Goal: Transaction & Acquisition: Subscribe to service/newsletter

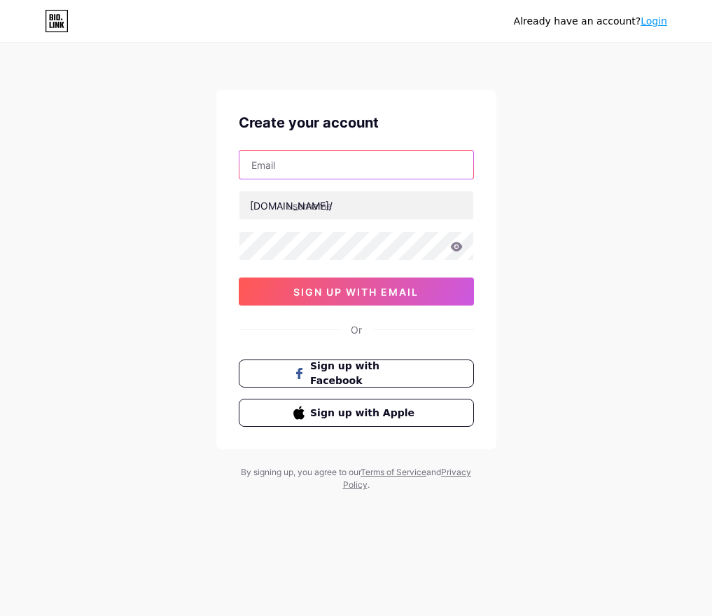
click at [324, 170] on input "text" at bounding box center [357, 165] width 234 height 28
type input "[EMAIL_ADDRESS][DOMAIN_NAME]"
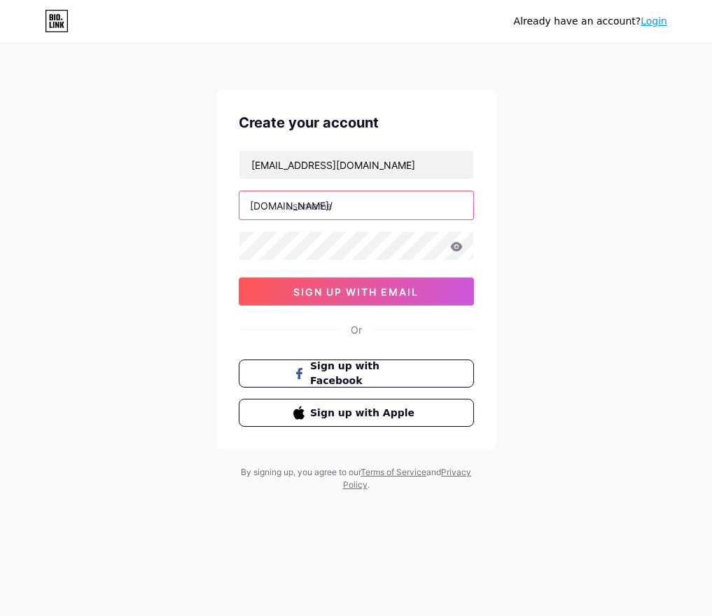
click at [352, 207] on input "text" at bounding box center [357, 205] width 234 height 28
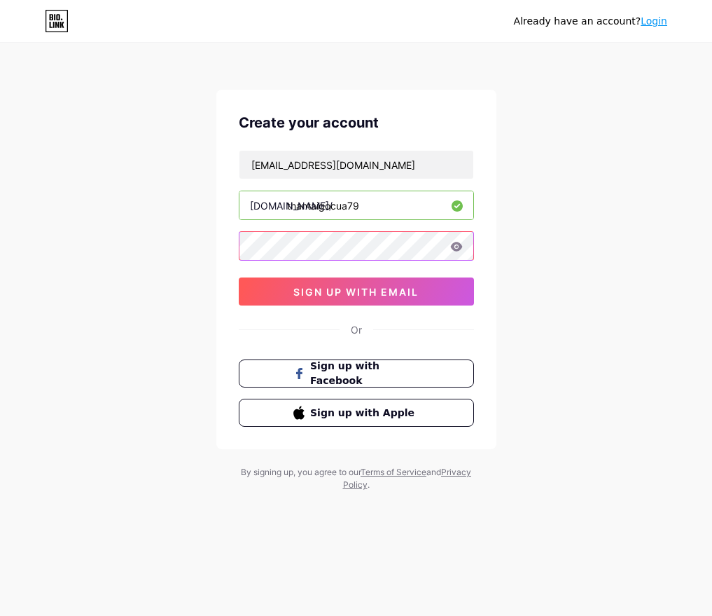
type input "thantaigocua79"
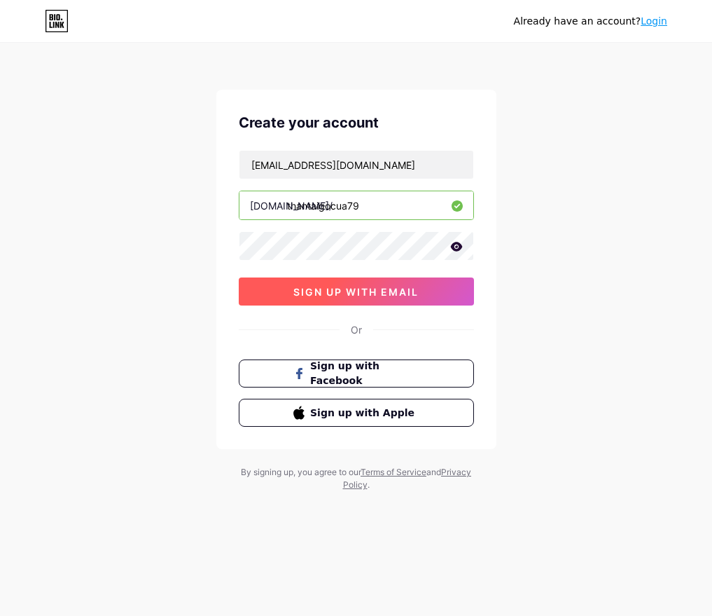
click at [330, 296] on span "sign up with email" at bounding box center [356, 292] width 125 height 12
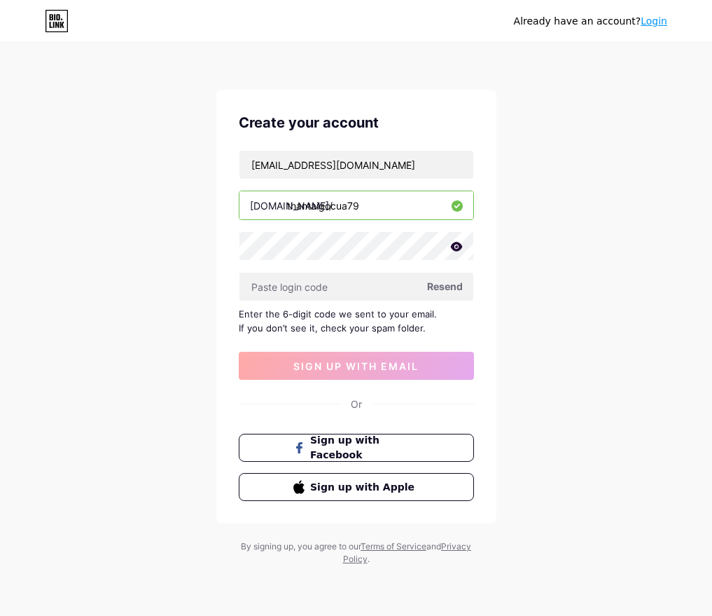
click at [445, 288] on span "Resend" at bounding box center [445, 286] width 36 height 15
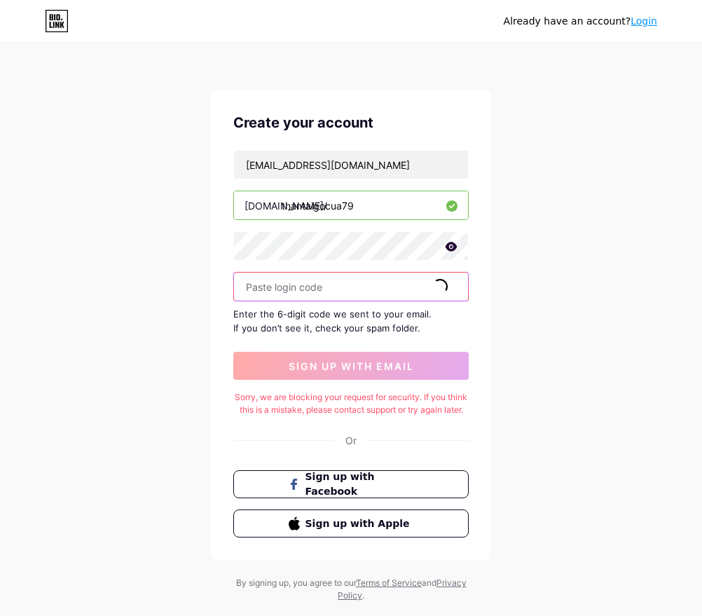
click at [327, 294] on input "text" at bounding box center [351, 286] width 234 height 28
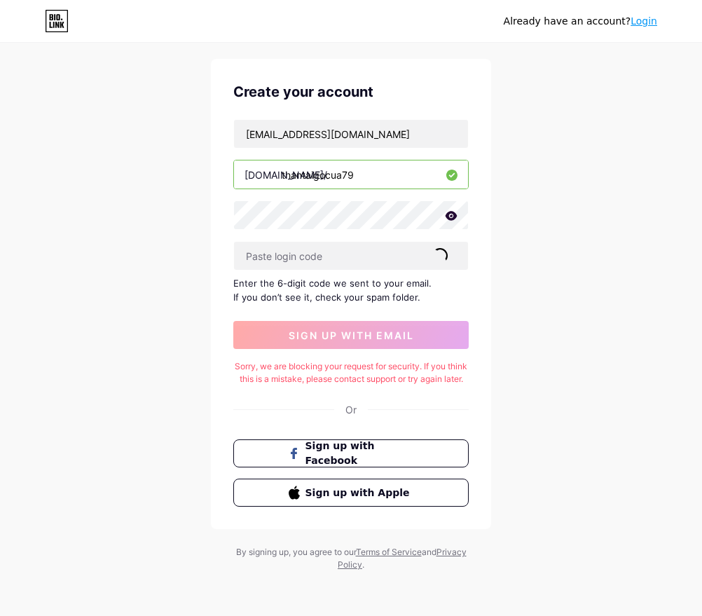
click at [447, 248] on span "Resend" at bounding box center [440, 255] width 36 height 15
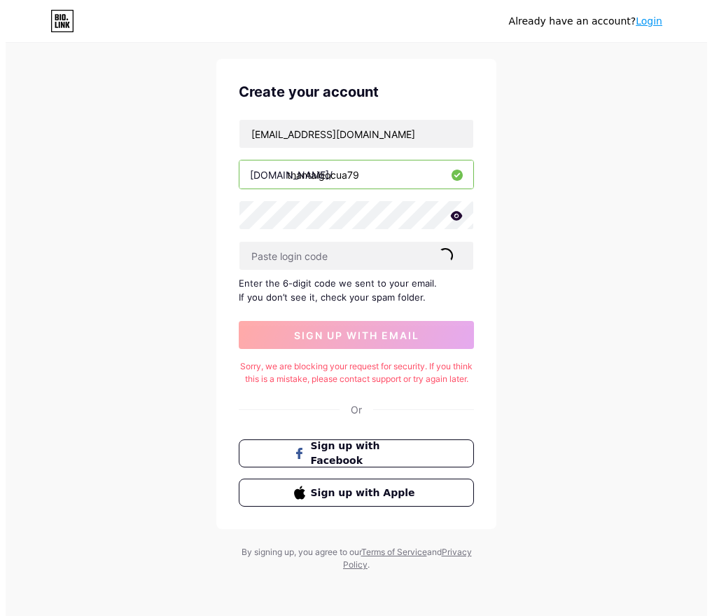
scroll to position [0, 0]
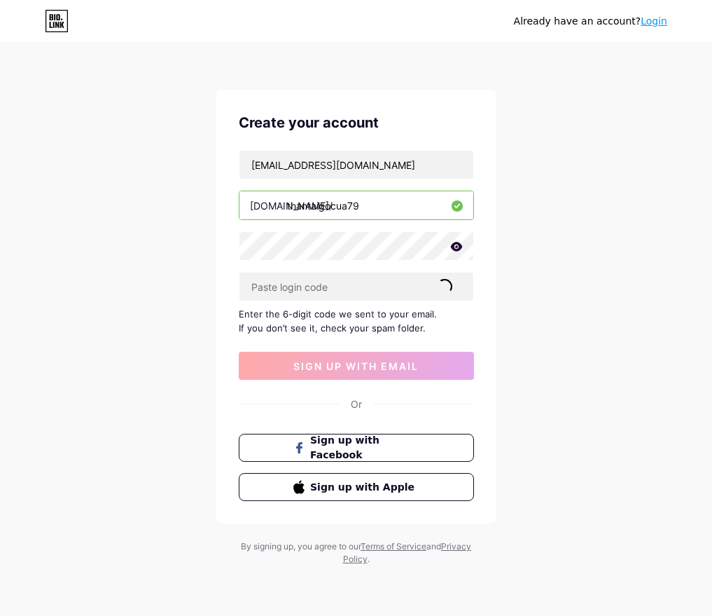
click at [436, 290] on span "Resend" at bounding box center [445, 286] width 36 height 15
click at [305, 301] on div at bounding box center [356, 286] width 235 height 29
click at [279, 290] on input "text" at bounding box center [357, 286] width 234 height 28
click at [387, 74] on div "Already have an account? Login Create your account lamhong0908@gmail.com bio.li…" at bounding box center [356, 305] width 712 height 610
click at [366, 289] on input "text" at bounding box center [357, 286] width 234 height 28
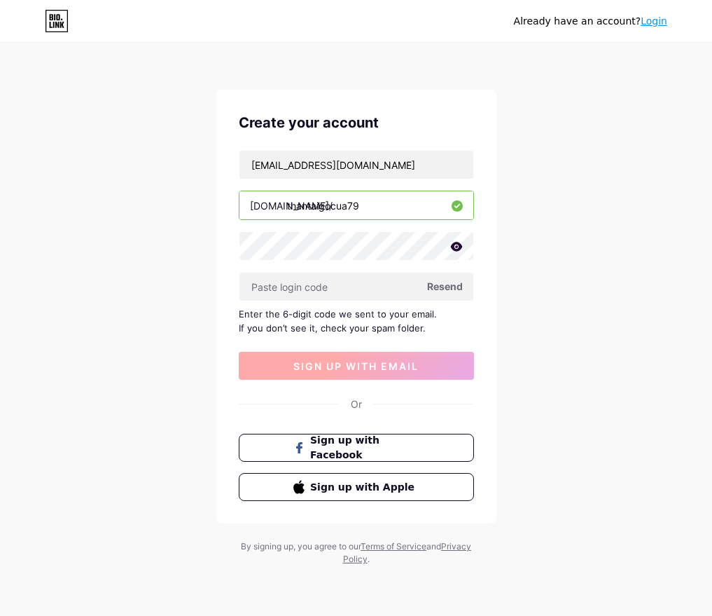
click at [347, 376] on button "sign up with email" at bounding box center [356, 366] width 235 height 28
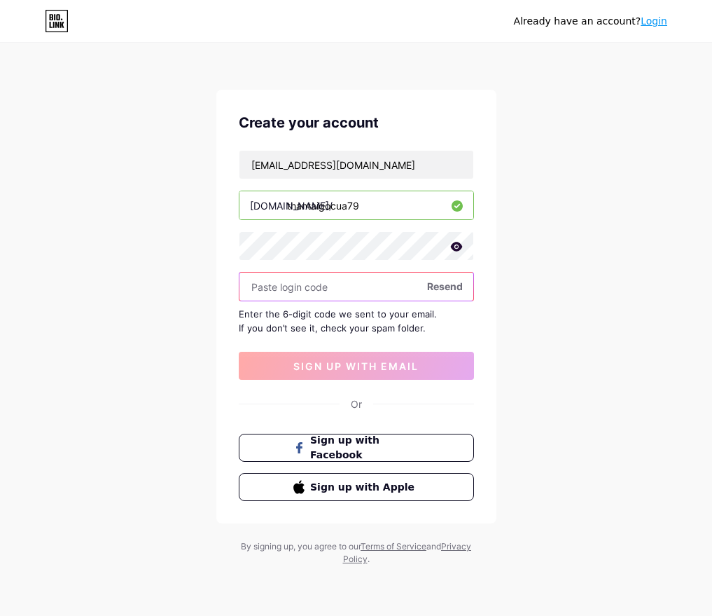
click at [287, 298] on input "text" at bounding box center [357, 286] width 234 height 28
click at [290, 289] on input "text" at bounding box center [357, 286] width 234 height 28
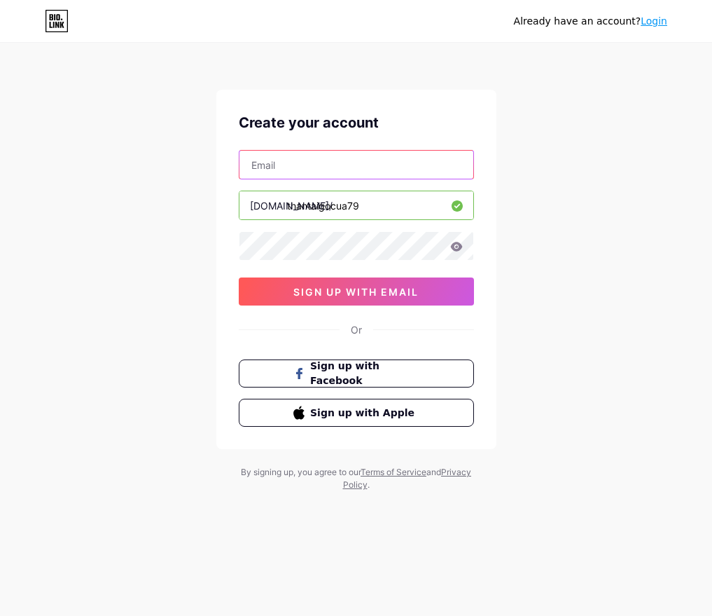
click at [329, 165] on input "text" at bounding box center [357, 165] width 234 height 28
type input "L"
type input "[EMAIL_ADDRESS][DOMAIN_NAME]"
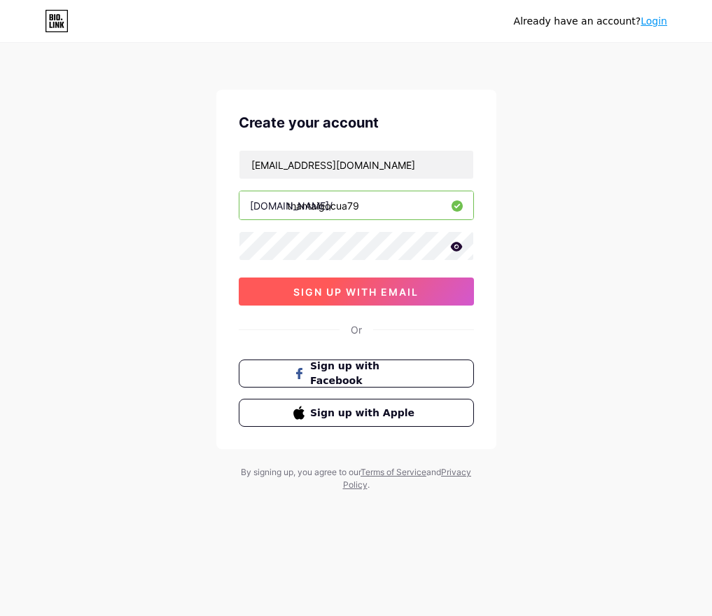
click at [354, 289] on span "sign up with email" at bounding box center [356, 292] width 125 height 12
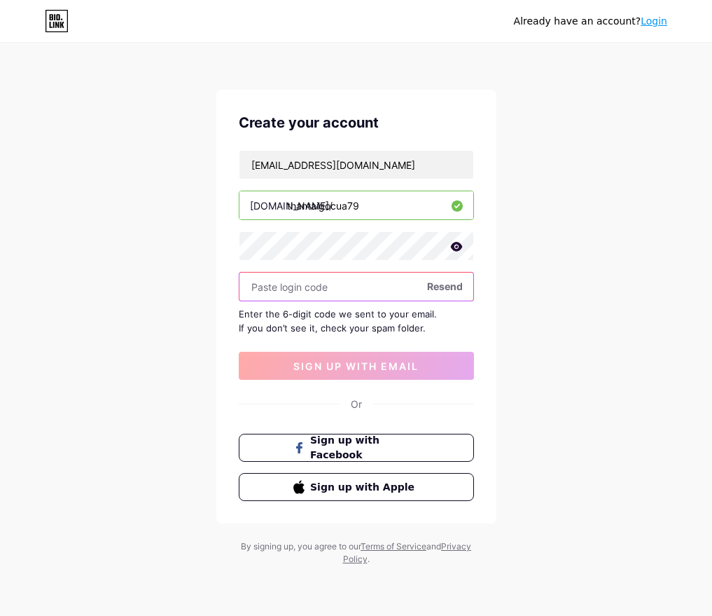
click at [334, 294] on input "text" at bounding box center [357, 286] width 234 height 28
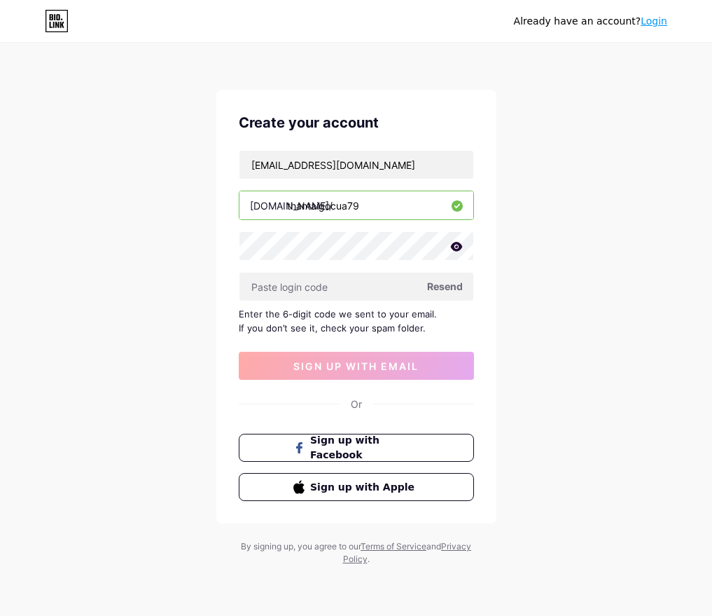
click at [584, 350] on div "Already have an account? Login Create your account [EMAIL_ADDRESS][DOMAIN_NAME]…" at bounding box center [356, 305] width 712 height 610
click at [350, 453] on span "Sign up with Facebook" at bounding box center [365, 448] width 110 height 30
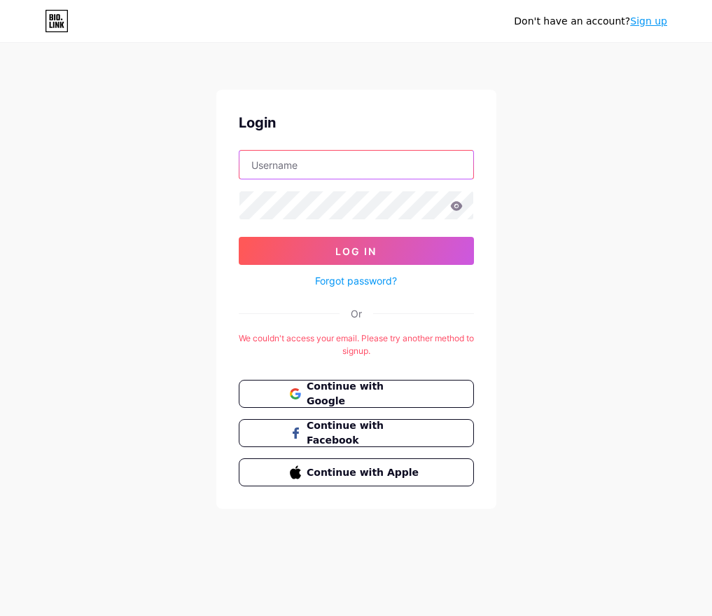
click at [342, 170] on input "text" at bounding box center [357, 165] width 234 height 28
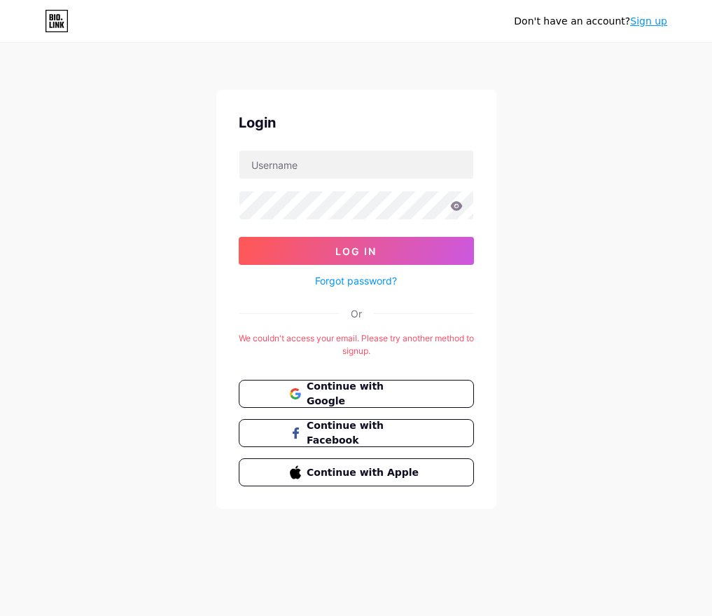
click at [434, 103] on div "Login Log In Forgot password? Or We couldn't access your email. Please try anot…" at bounding box center [356, 299] width 280 height 419
click at [363, 426] on button "Continue with Facebook" at bounding box center [356, 433] width 239 height 29
